Goal: Complete application form: Complete application form

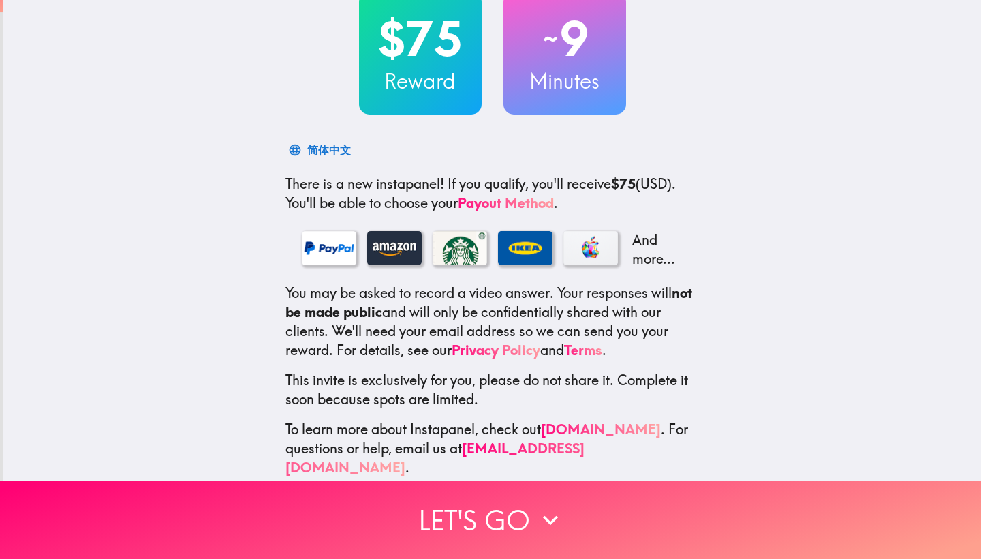
scroll to position [95, 0]
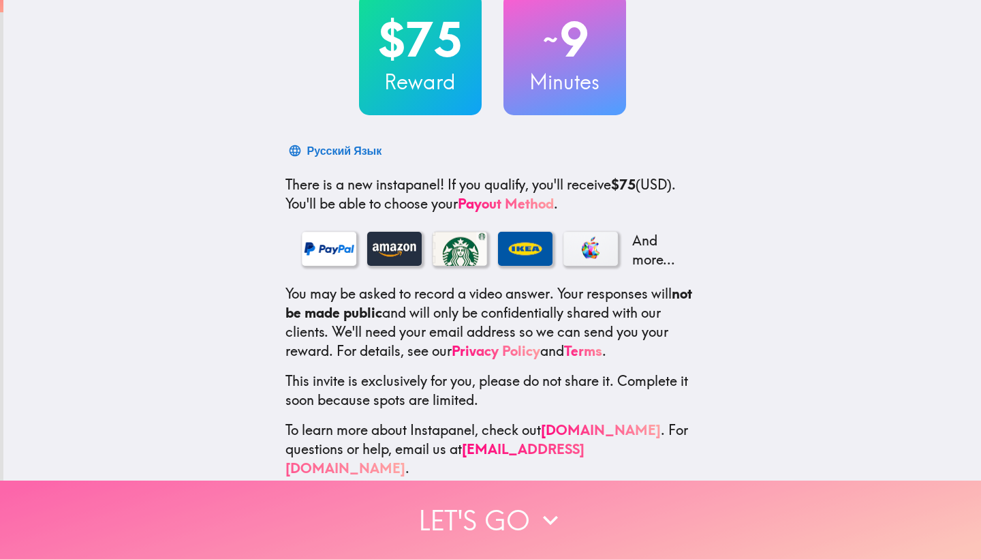
click at [536, 518] on icon "button" at bounding box center [551, 520] width 30 height 30
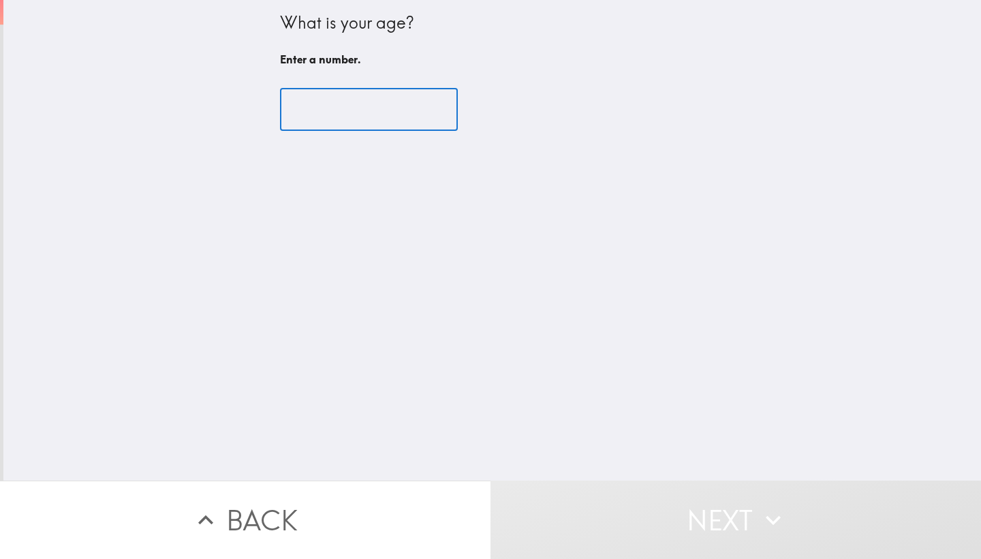
click at [339, 122] on input "number" at bounding box center [369, 110] width 178 height 42
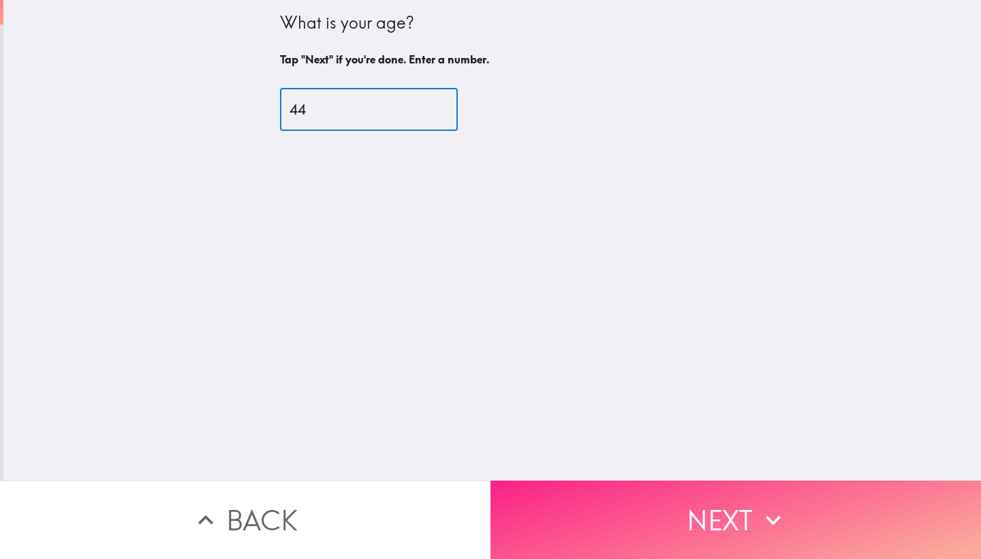
type input "44"
click at [707, 523] on button "Next" at bounding box center [736, 519] width 491 height 78
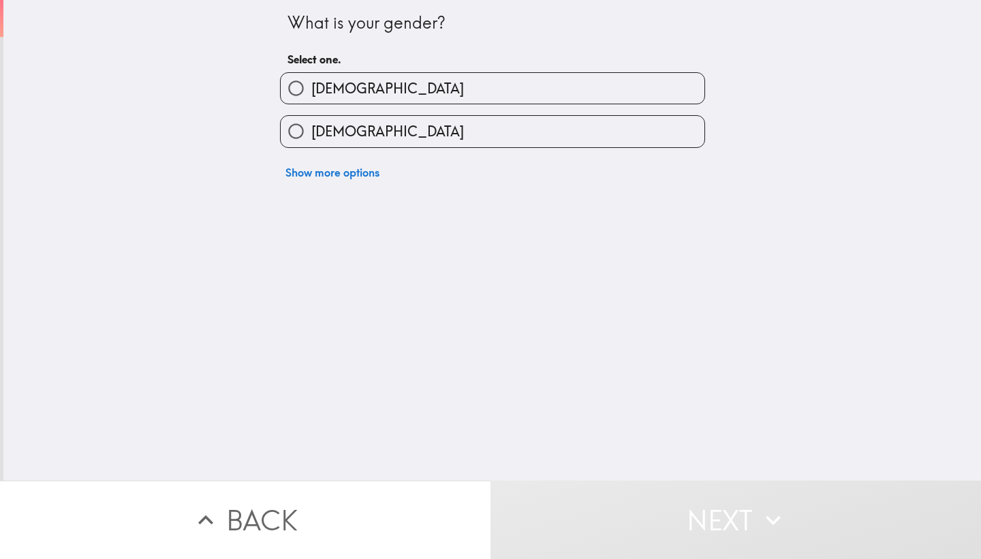
click at [334, 121] on label "Female" at bounding box center [493, 131] width 424 height 31
click at [311, 121] on input "Female" at bounding box center [296, 131] width 31 height 31
radio input "true"
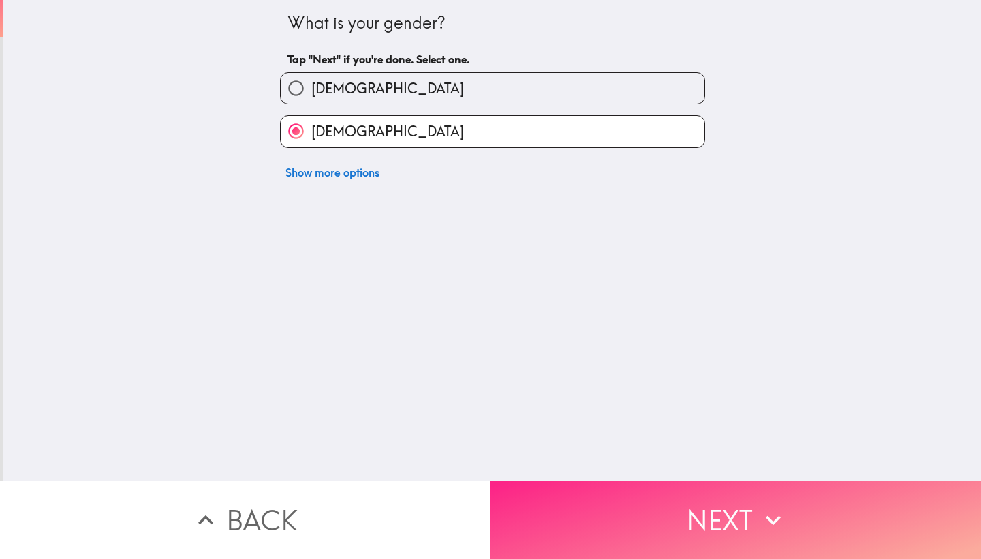
click at [715, 533] on button "Next" at bounding box center [736, 519] width 491 height 78
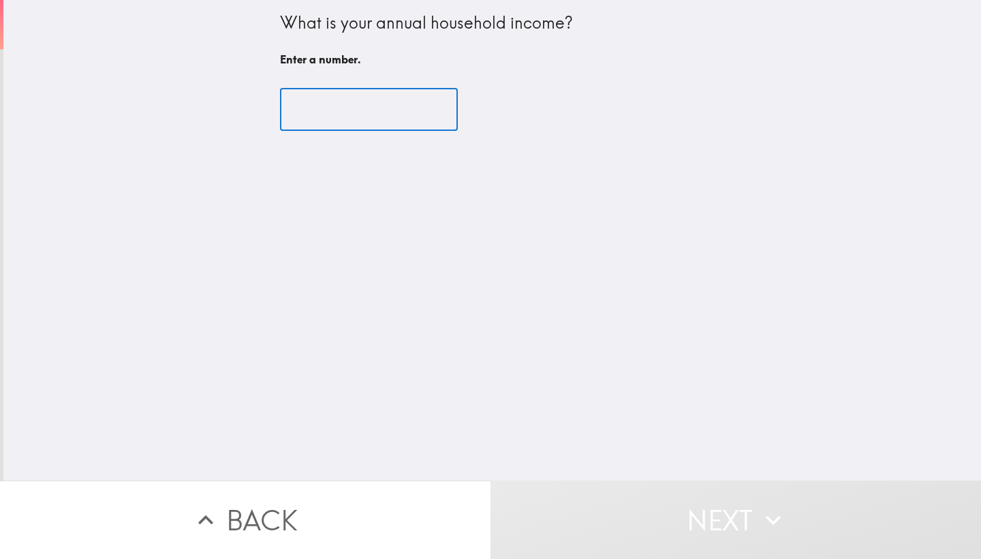
click at [352, 112] on input "number" at bounding box center [369, 110] width 178 height 42
click at [439, 114] on input "-1" at bounding box center [369, 110] width 178 height 42
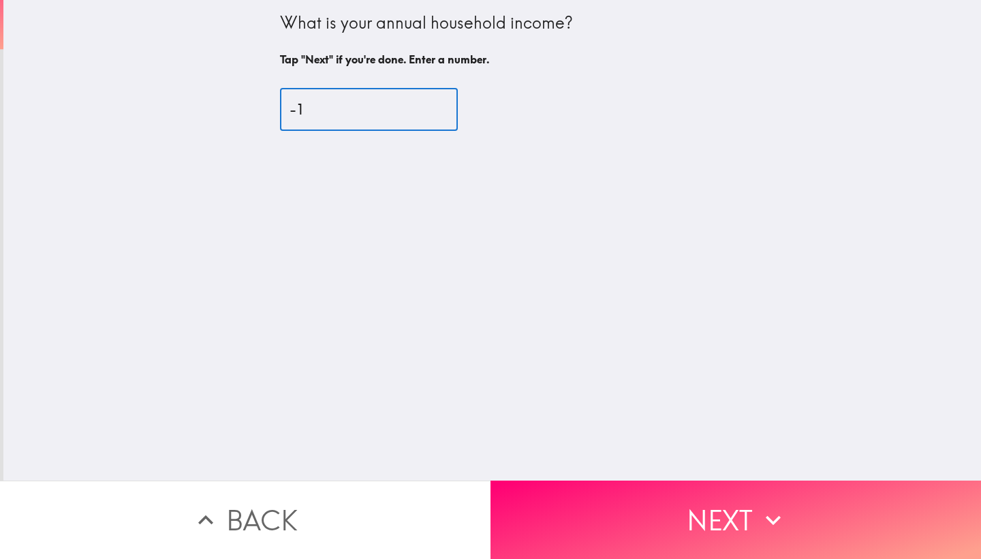
drag, startPoint x: 370, startPoint y: 108, endPoint x: 297, endPoint y: 109, distance: 72.9
click at [297, 110] on input "-1" at bounding box center [369, 110] width 178 height 42
click at [280, 108] on input "-1" at bounding box center [369, 110] width 178 height 42
drag, startPoint x: 308, startPoint y: 110, endPoint x: 277, endPoint y: 110, distance: 30.7
click at [277, 110] on div "What is your annual household income? Tap "Next" if you're done. Enter a number…" at bounding box center [493, 73] width 436 height 147
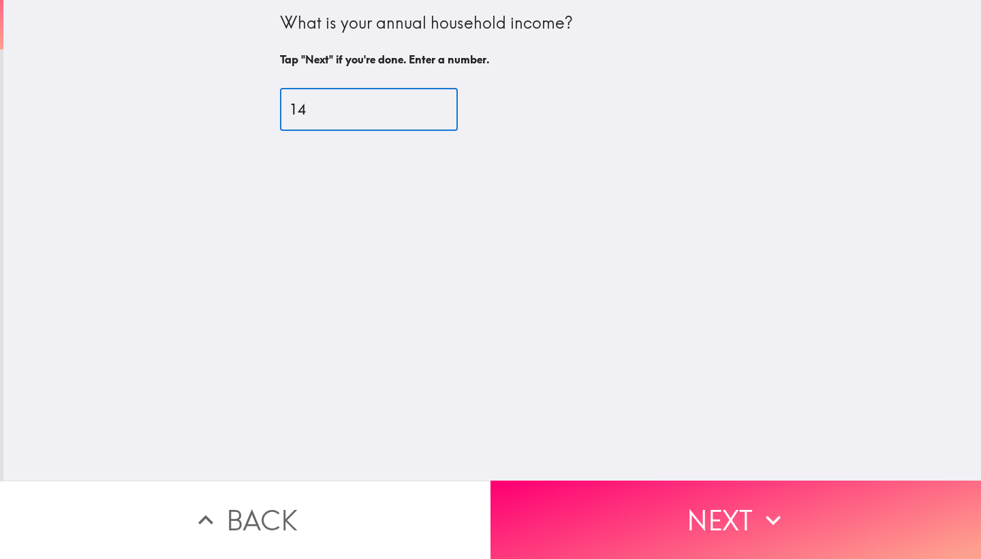
type input "140"
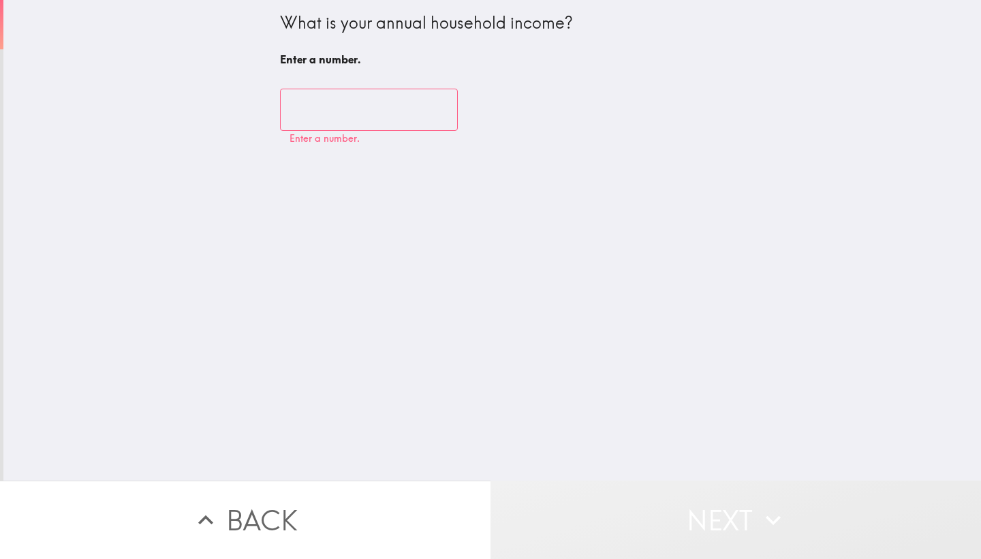
click at [719, 491] on button "Next" at bounding box center [736, 519] width 491 height 78
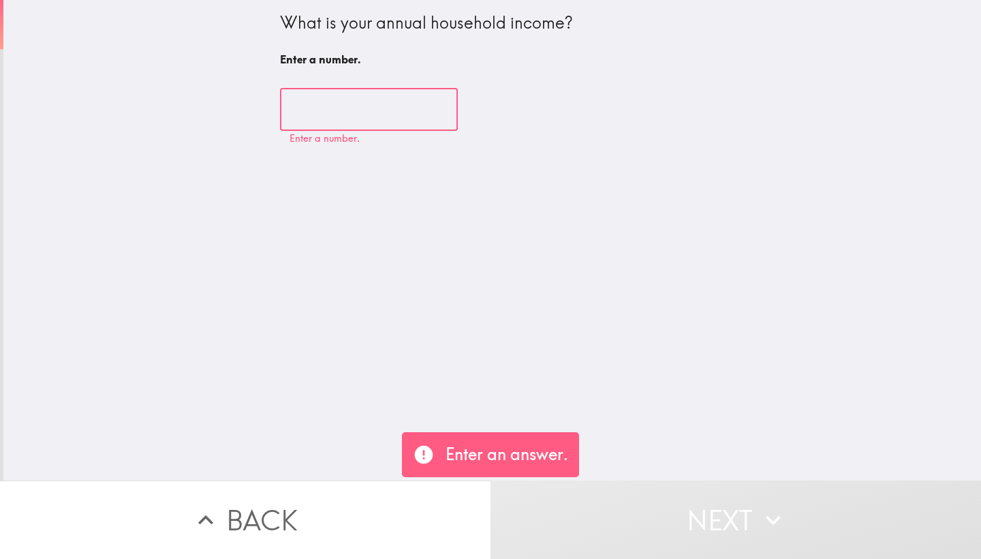
click at [435, 117] on input "number" at bounding box center [369, 110] width 178 height 42
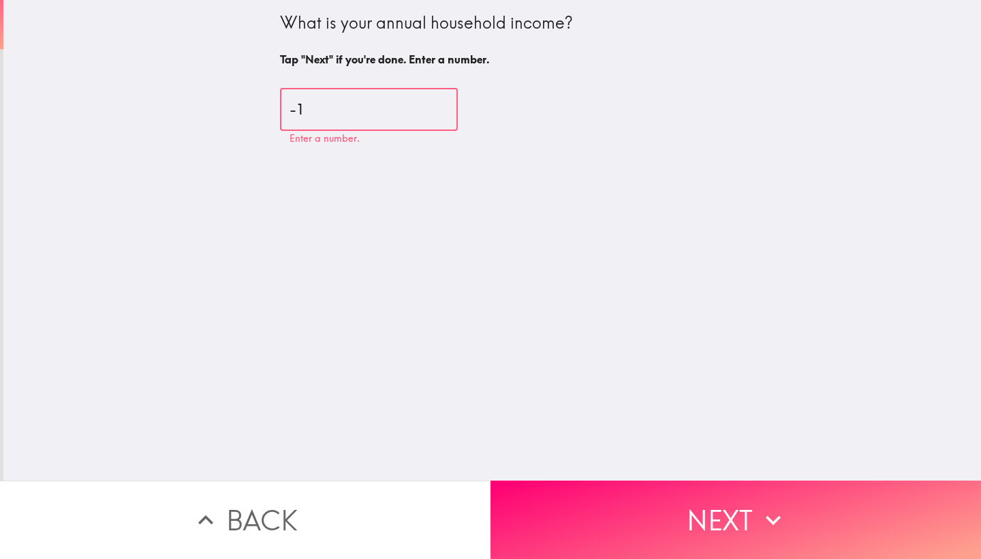
click at [444, 115] on input "-1" at bounding box center [369, 110] width 178 height 42
drag, startPoint x: 399, startPoint y: 129, endPoint x: 260, endPoint y: 120, distance: 139.3
click at [260, 120] on div "What is your annual household income? Tap "Next" if you're done. Enter a number…" at bounding box center [492, 240] width 978 height 480
drag, startPoint x: 323, startPoint y: 111, endPoint x: 270, endPoint y: 112, distance: 53.2
click at [270, 112] on div "What is your annual household income? Tap "Next" if you're done. Enter a number…" at bounding box center [492, 240] width 978 height 480
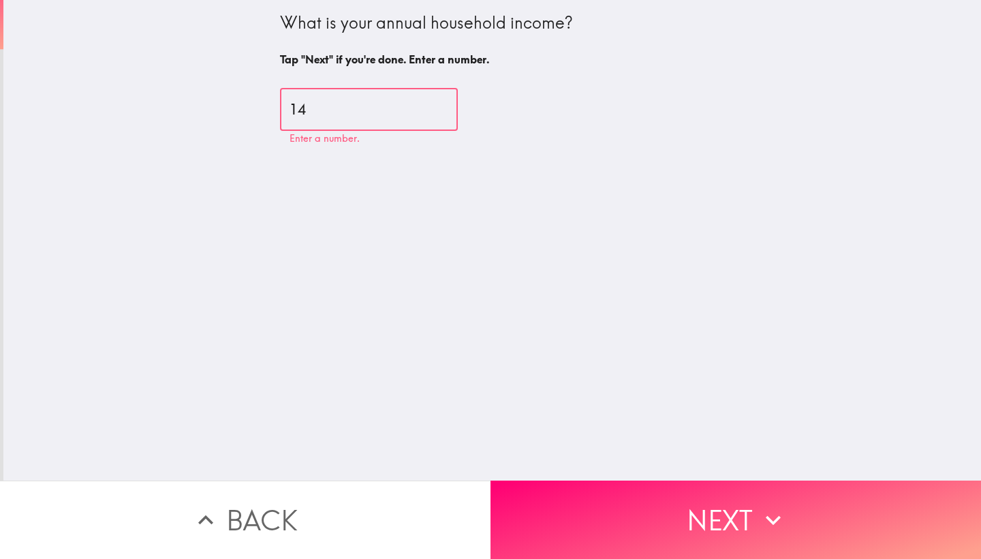
type input "140"
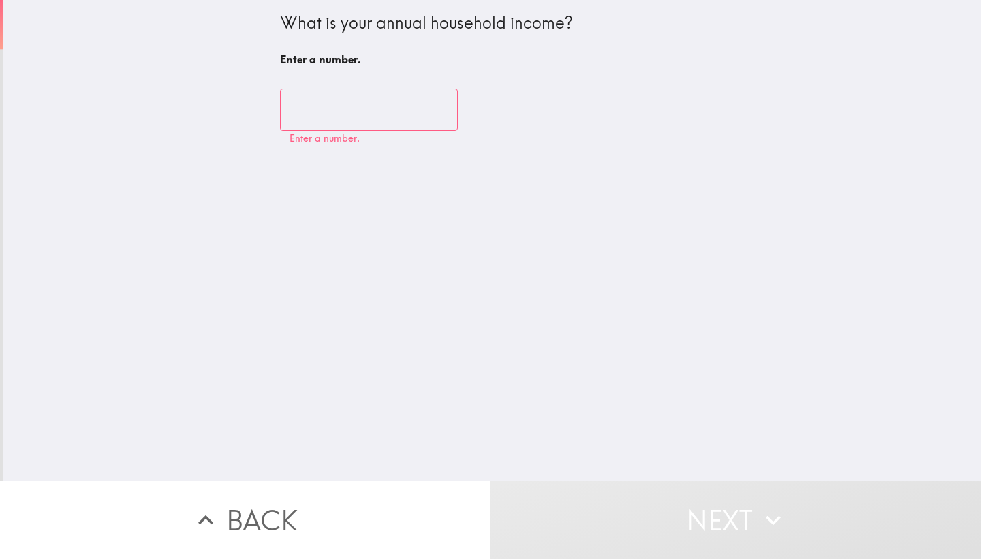
click at [288, 104] on input "number" at bounding box center [369, 110] width 178 height 42
click at [376, 114] on input "number" at bounding box center [369, 110] width 178 height 42
click at [476, 294] on div "What is your annual household income? Enter a number. ​ Enter a number." at bounding box center [492, 240] width 978 height 480
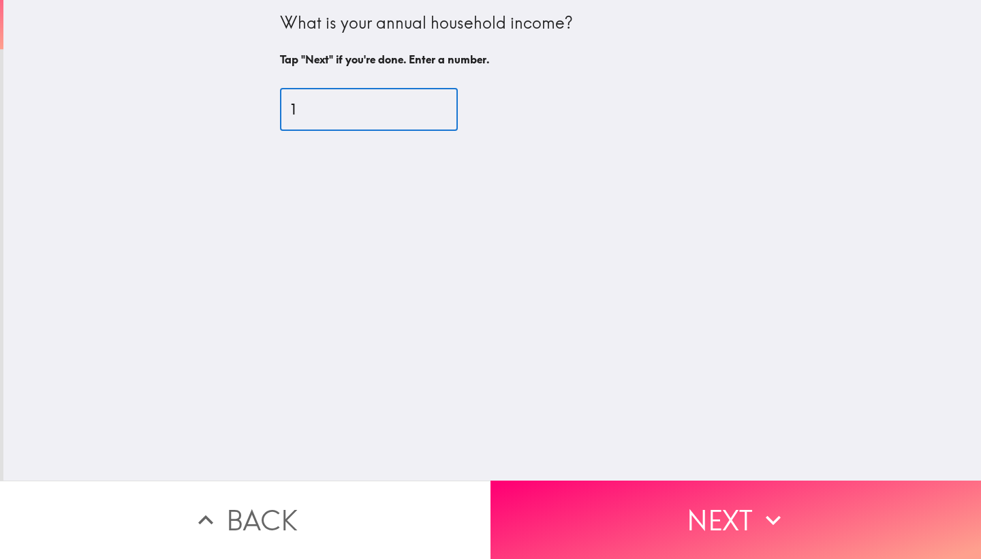
click at [440, 107] on input "1" at bounding box center [369, 110] width 178 height 42
click at [440, 107] on input "2" at bounding box center [369, 110] width 178 height 42
click at [440, 107] on input "3" at bounding box center [369, 110] width 178 height 42
click at [440, 107] on input "4" at bounding box center [369, 110] width 178 height 42
click at [440, 107] on input "5" at bounding box center [369, 110] width 178 height 42
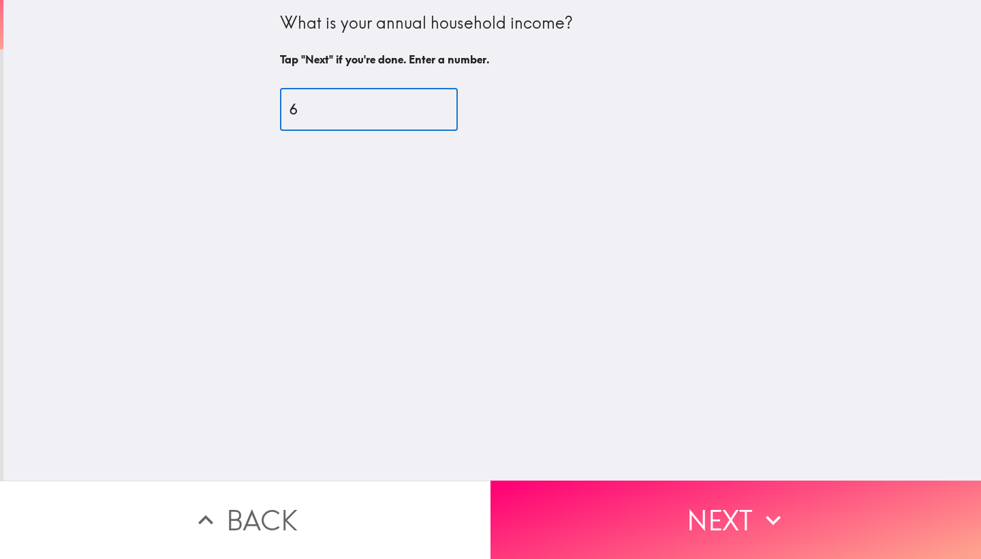
click at [440, 107] on input "6" at bounding box center [369, 110] width 178 height 42
click at [440, 107] on input "7" at bounding box center [369, 110] width 178 height 42
click at [440, 107] on input "8" at bounding box center [369, 110] width 178 height 42
click at [443, 111] on input "7" at bounding box center [369, 110] width 178 height 42
click at [443, 111] on input "6" at bounding box center [369, 110] width 178 height 42
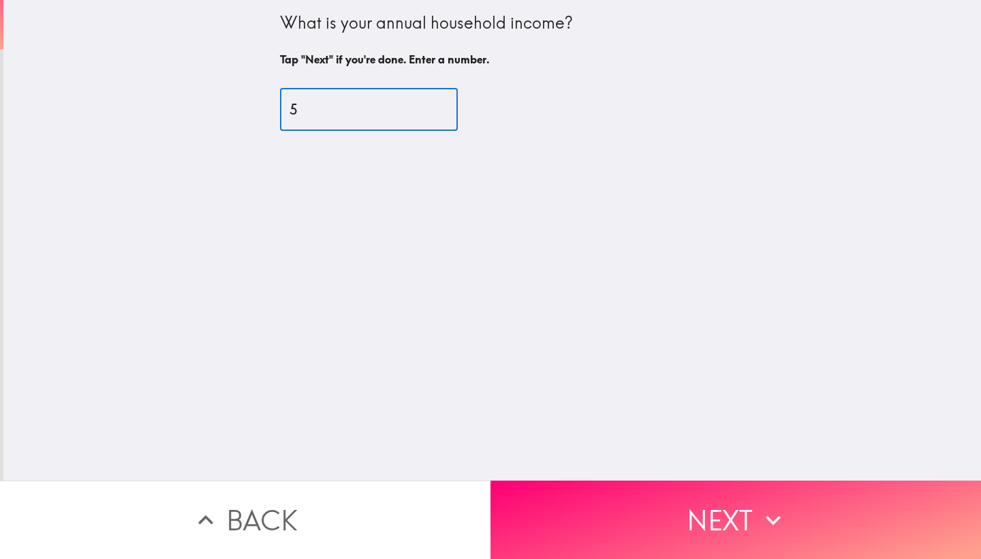
click at [443, 111] on input "5" at bounding box center [369, 110] width 178 height 42
click at [444, 105] on input "207" at bounding box center [369, 110] width 178 height 42
click at [444, 105] on input "225" at bounding box center [369, 110] width 178 height 42
click at [443, 112] on input "172" at bounding box center [369, 110] width 178 height 42
click at [443, 112] on input "171" at bounding box center [369, 110] width 178 height 42
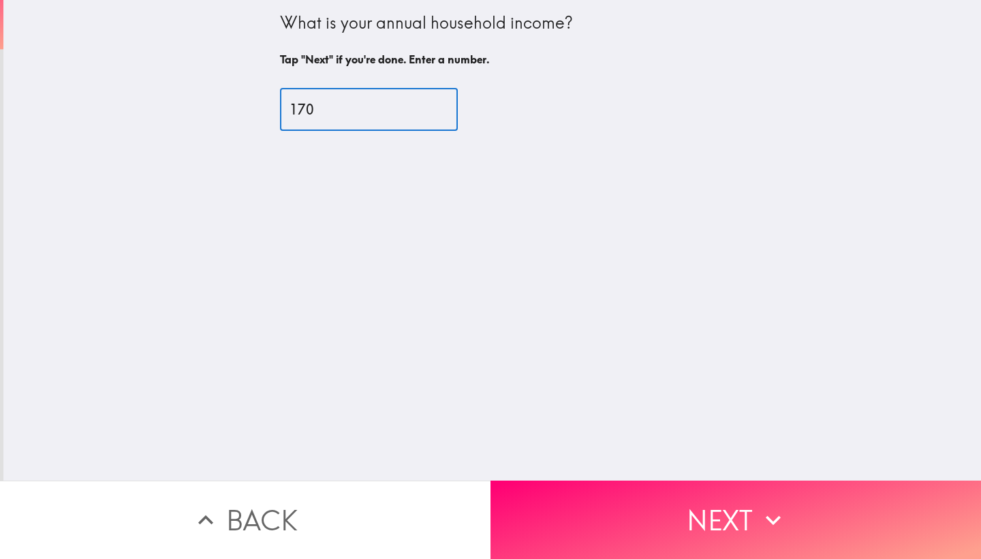
click at [443, 112] on input "170" at bounding box center [369, 110] width 178 height 42
click at [443, 112] on input "169" at bounding box center [369, 110] width 178 height 42
click at [443, 112] on input "168" at bounding box center [369, 110] width 178 height 42
click at [443, 112] on input "167" at bounding box center [369, 110] width 178 height 42
click at [443, 112] on input "166" at bounding box center [369, 110] width 178 height 42
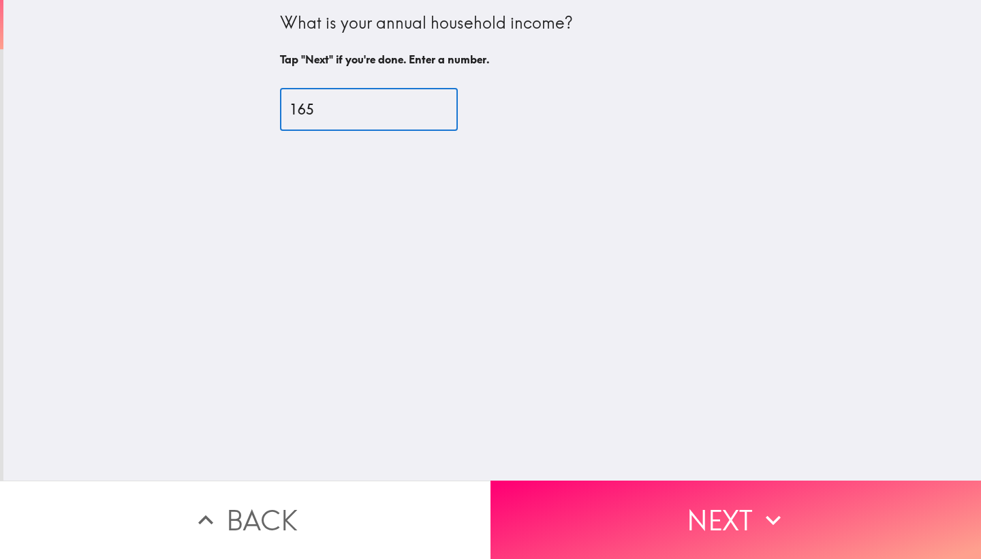
click at [443, 112] on input "165" at bounding box center [369, 110] width 178 height 42
click at [443, 112] on input "164" at bounding box center [369, 110] width 178 height 42
click at [443, 112] on input "163" at bounding box center [369, 110] width 178 height 42
click at [443, 112] on input "162" at bounding box center [369, 110] width 178 height 42
click at [443, 112] on input "161" at bounding box center [369, 110] width 178 height 42
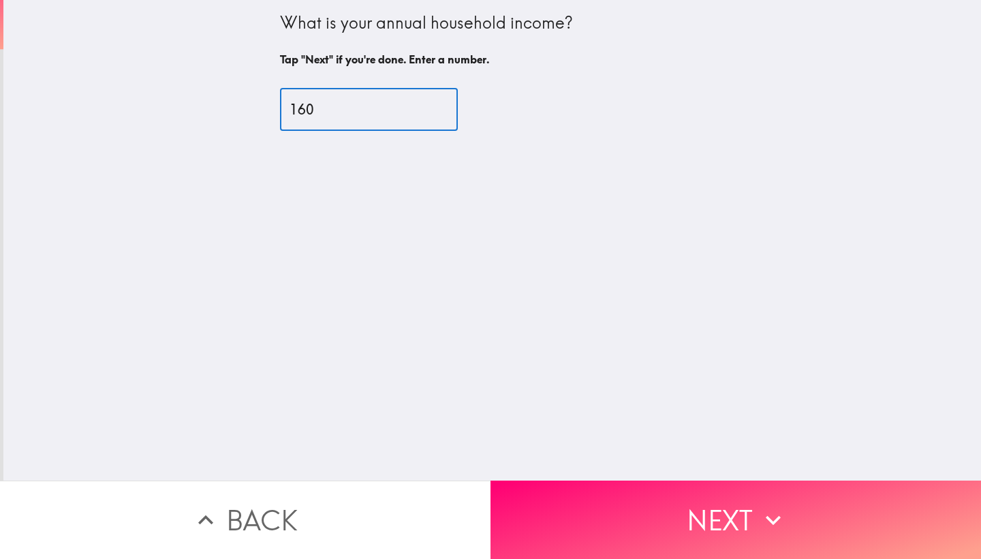
click at [443, 112] on input "160" at bounding box center [369, 110] width 178 height 42
click at [443, 112] on input "159" at bounding box center [369, 110] width 178 height 42
click at [443, 112] on input "158" at bounding box center [369, 110] width 178 height 42
click at [443, 112] on input "157" at bounding box center [369, 110] width 178 height 42
click at [443, 112] on input "156" at bounding box center [369, 110] width 178 height 42
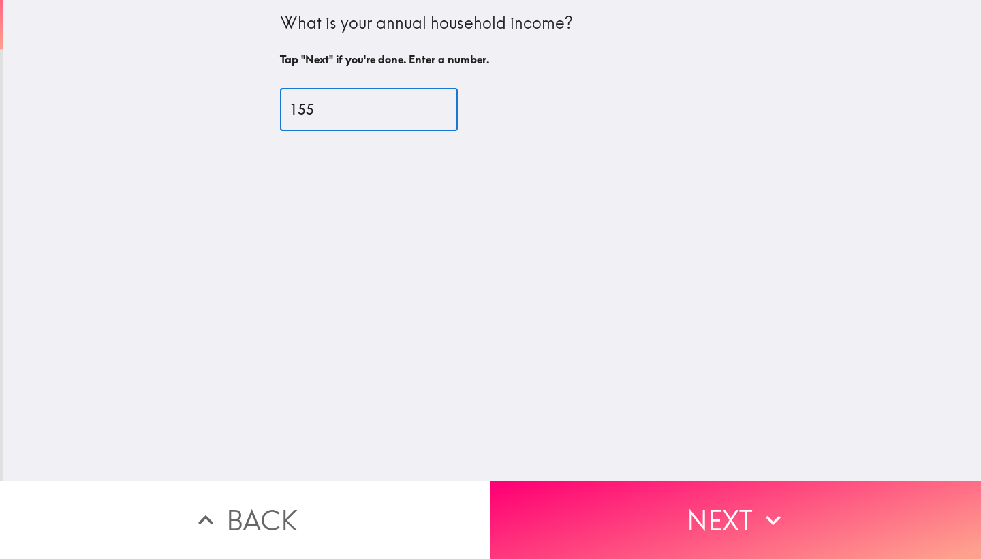
click at [443, 112] on input "155" at bounding box center [369, 110] width 178 height 42
click at [443, 112] on input "154" at bounding box center [369, 110] width 178 height 42
click at [443, 112] on input "153" at bounding box center [369, 110] width 178 height 42
click at [443, 112] on input "152" at bounding box center [369, 110] width 178 height 42
click at [443, 112] on input "151" at bounding box center [369, 110] width 178 height 42
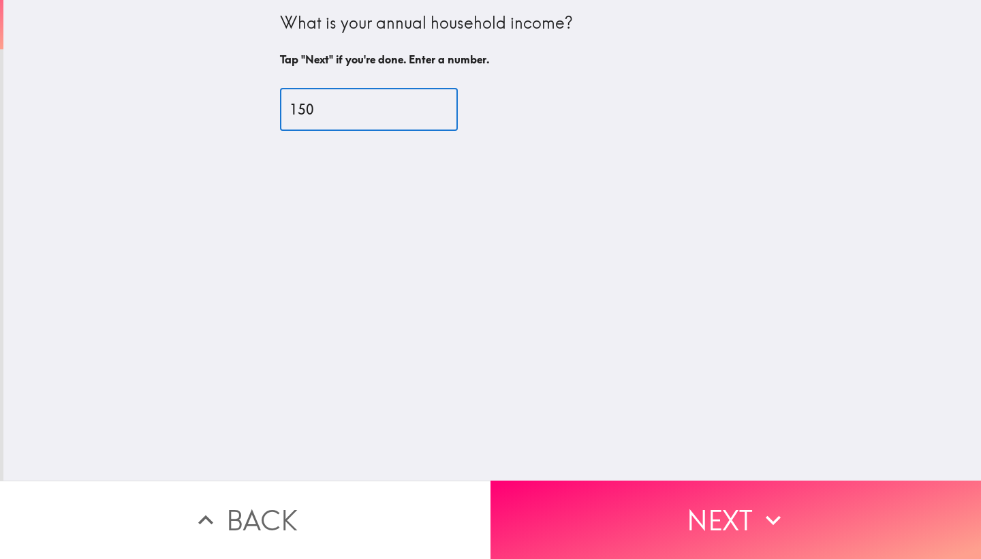
click at [443, 112] on input "150" at bounding box center [369, 110] width 178 height 42
click at [443, 112] on input "149" at bounding box center [369, 110] width 178 height 42
type input "148"
click at [443, 112] on input "148" at bounding box center [369, 110] width 178 height 42
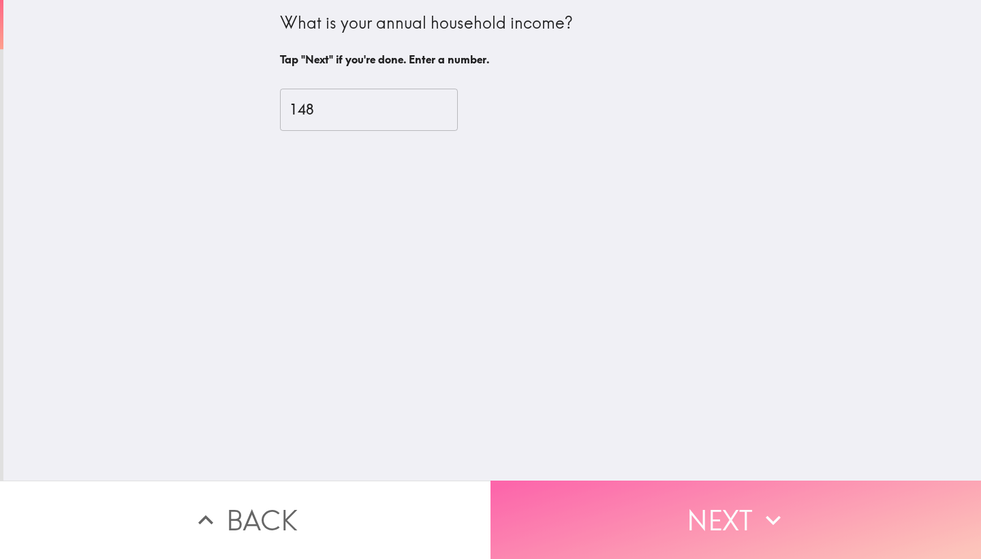
click at [621, 511] on button "Next" at bounding box center [736, 519] width 491 height 78
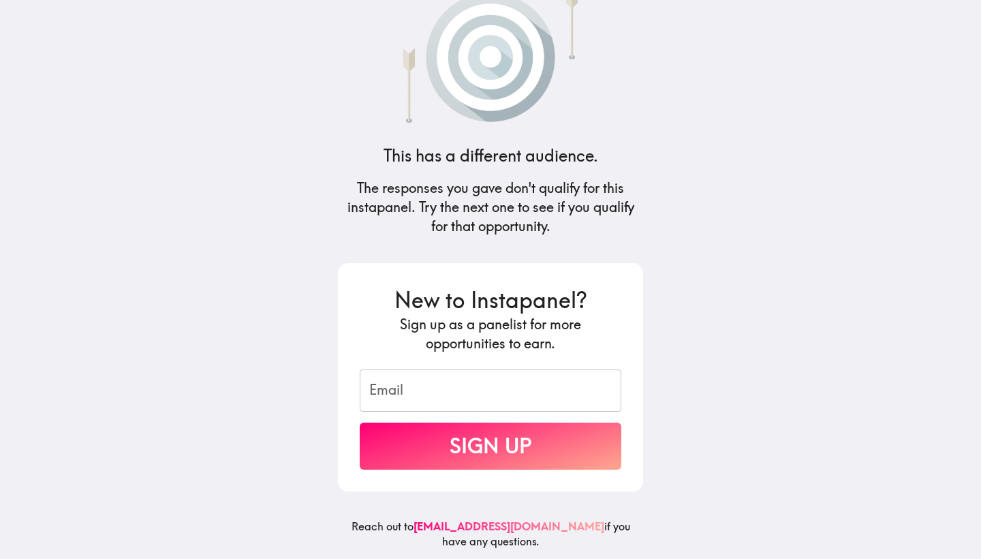
scroll to position [31, 0]
